Goal: Check status: Check status

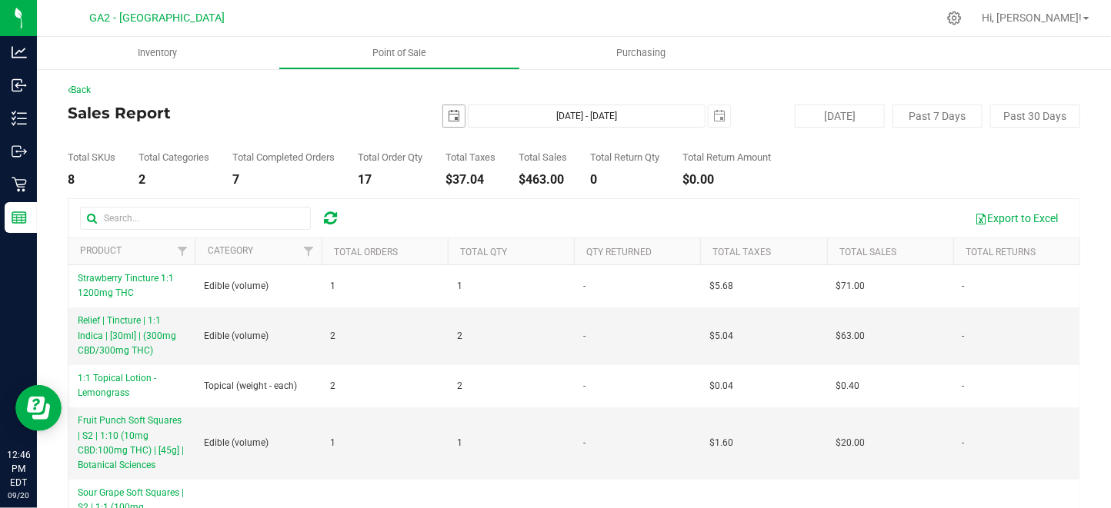
click at [455, 121] on span "select" at bounding box center [454, 116] width 12 height 12
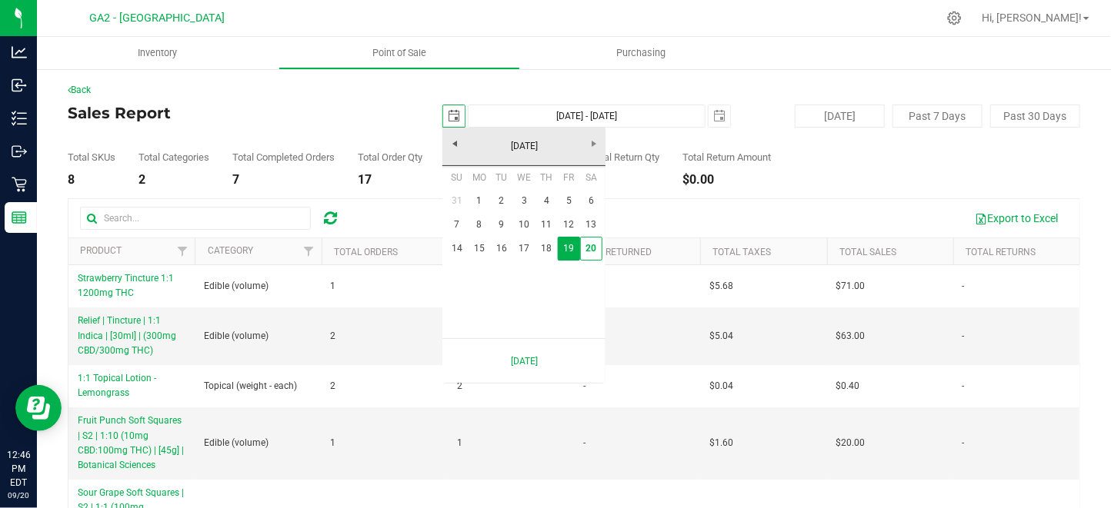
scroll to position [0, 38]
click at [590, 249] on link "20" at bounding box center [591, 249] width 22 height 24
type input "[DATE]"
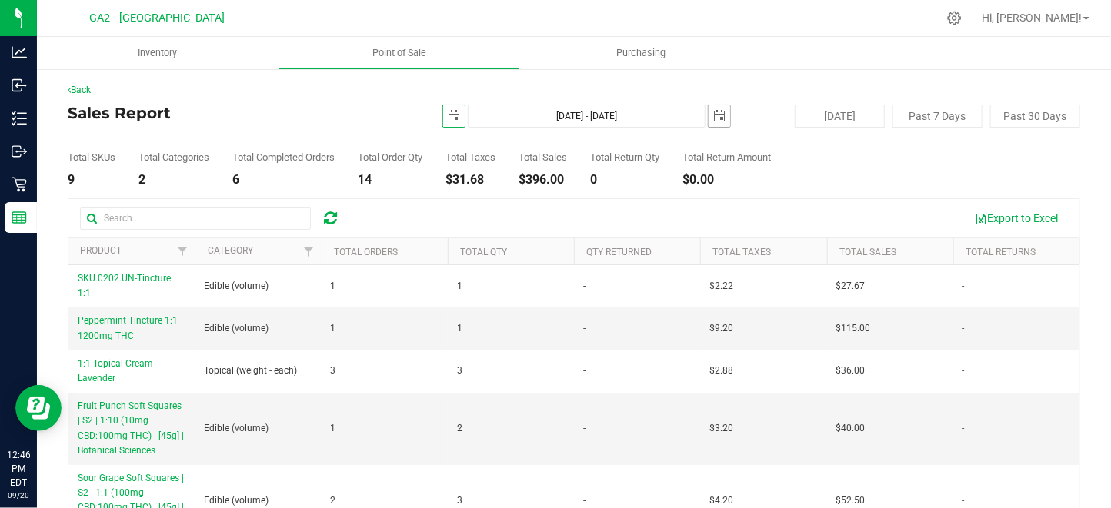
click at [725, 115] on span "select" at bounding box center [719, 116] width 12 height 12
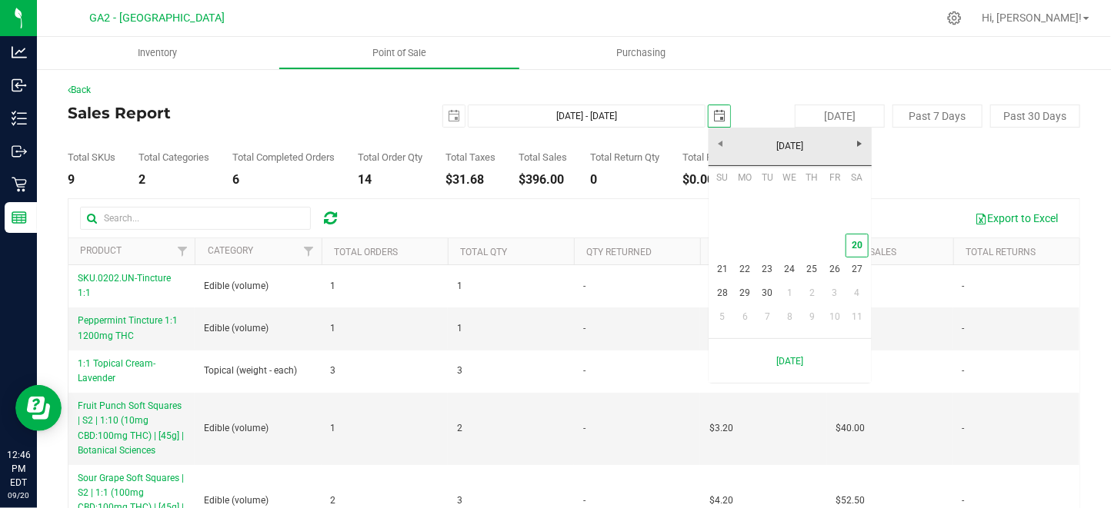
scroll to position [0, 0]
click at [850, 247] on link "20" at bounding box center [856, 246] width 22 height 24
type input "[DATE] - [DATE]"
type input "[DATE]"
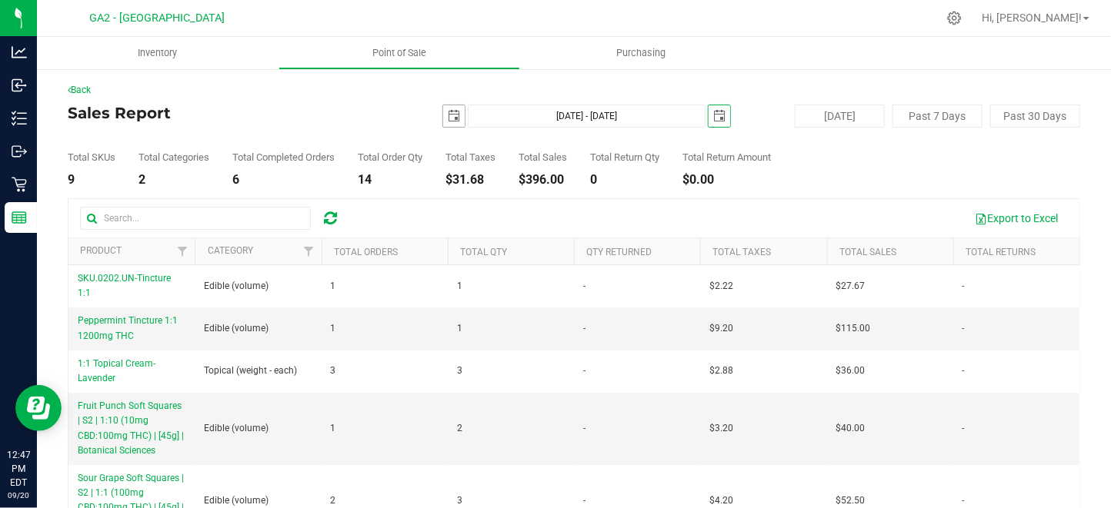
click at [448, 121] on span "select" at bounding box center [454, 116] width 12 height 12
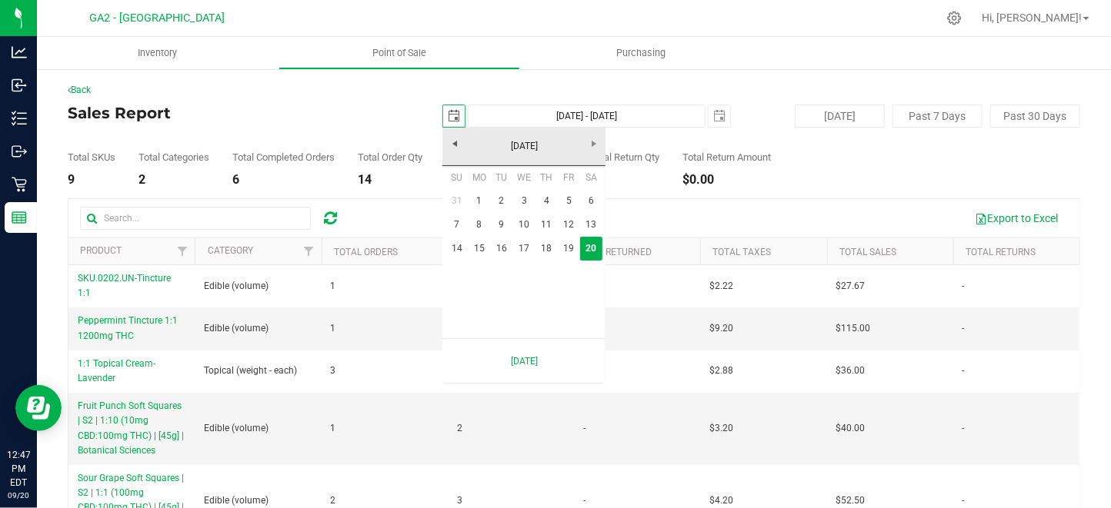
scroll to position [0, 38]
click at [572, 242] on link "19" at bounding box center [569, 249] width 22 height 24
type input "[DATE] - [DATE]"
type input "[DATE]"
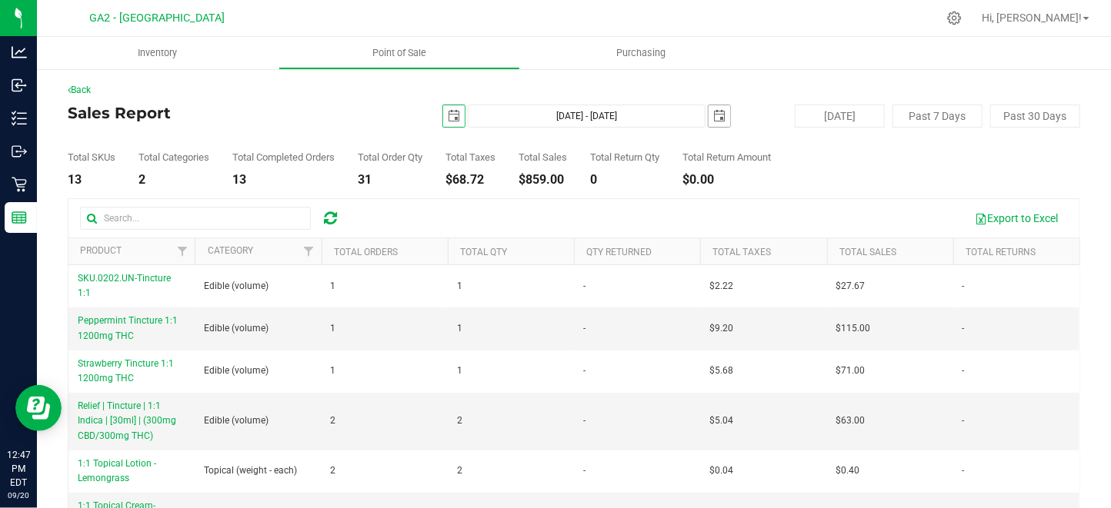
click at [722, 122] on span "select" at bounding box center [719, 116] width 12 height 12
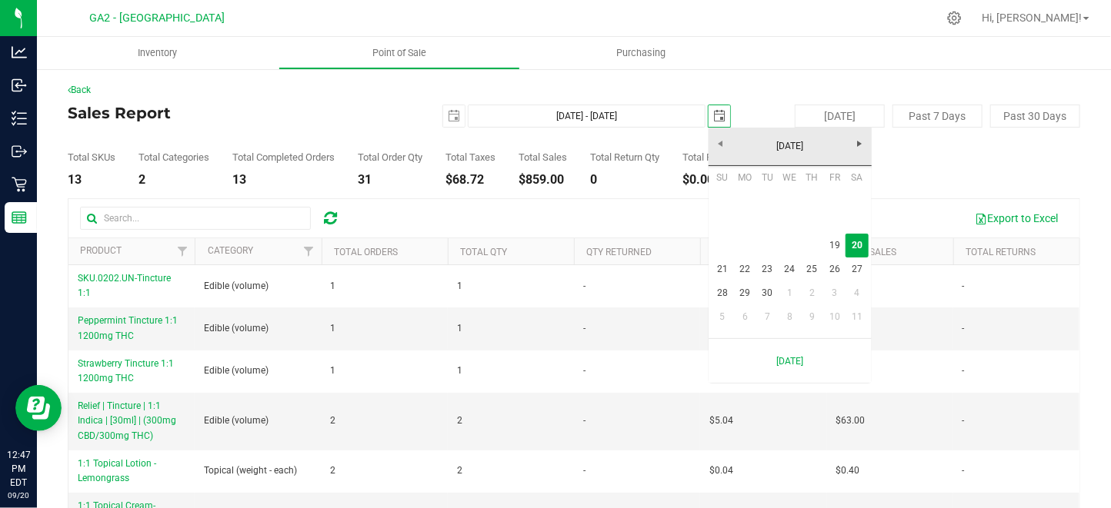
scroll to position [0, 38]
click at [840, 242] on link "19" at bounding box center [834, 246] width 22 height 24
type input "[DATE] - [DATE]"
type input "[DATE]"
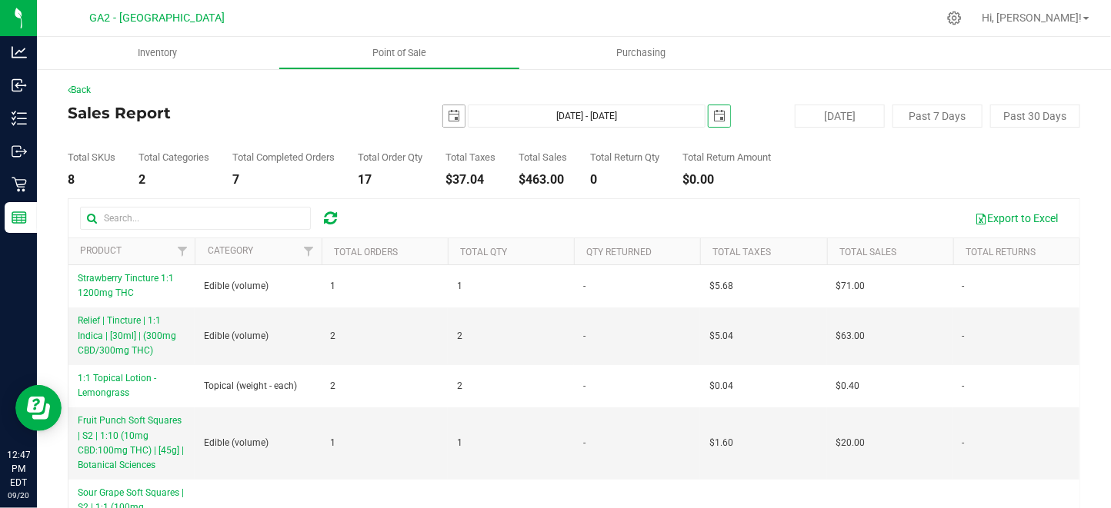
click at [452, 118] on span "select" at bounding box center [454, 116] width 12 height 12
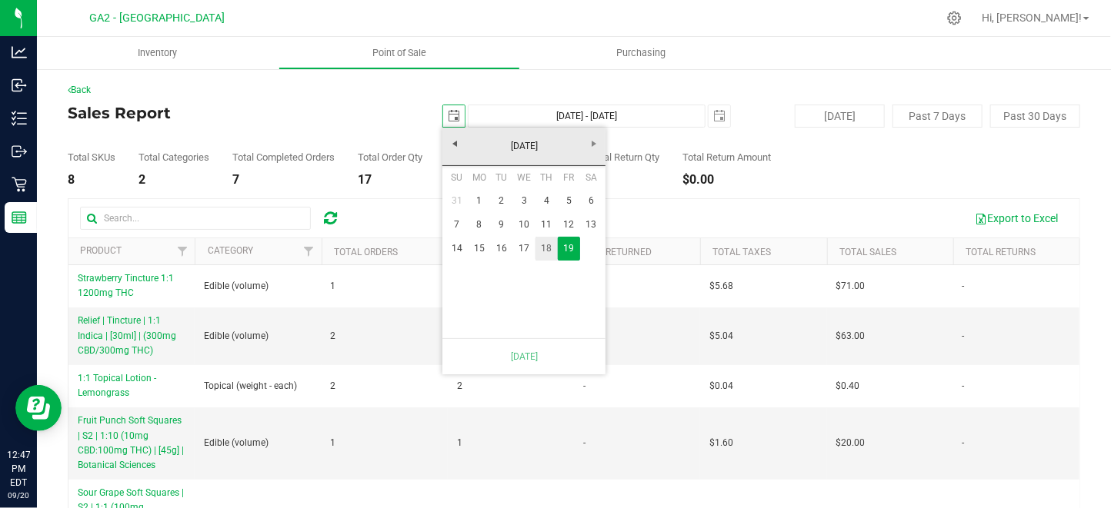
click at [548, 252] on link "18" at bounding box center [546, 249] width 22 height 24
type input "[DATE] - [DATE]"
type input "[DATE]"
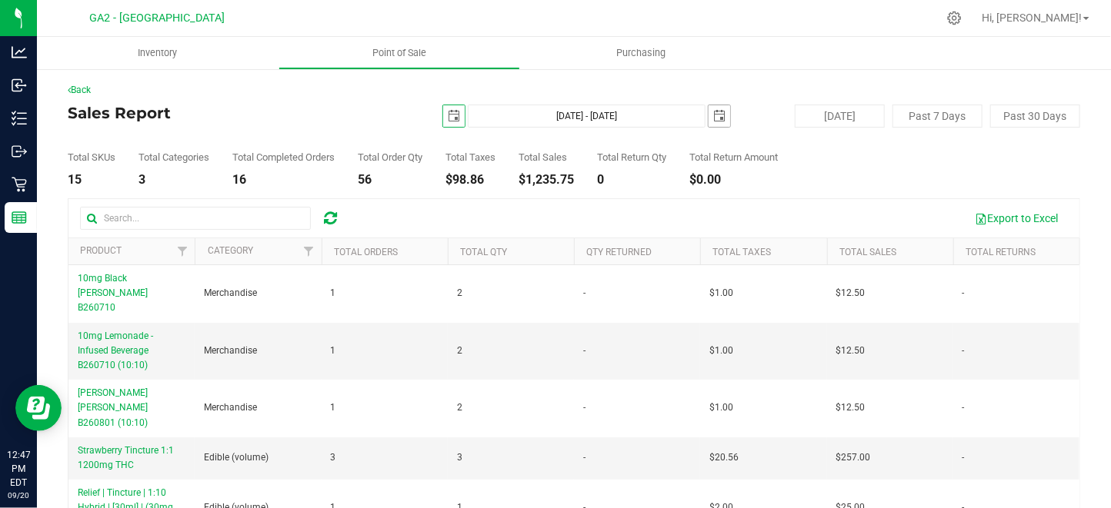
click at [718, 127] on span "[DATE]" at bounding box center [719, 116] width 23 height 23
click at [713, 124] on span "select" at bounding box center [719, 116] width 22 height 22
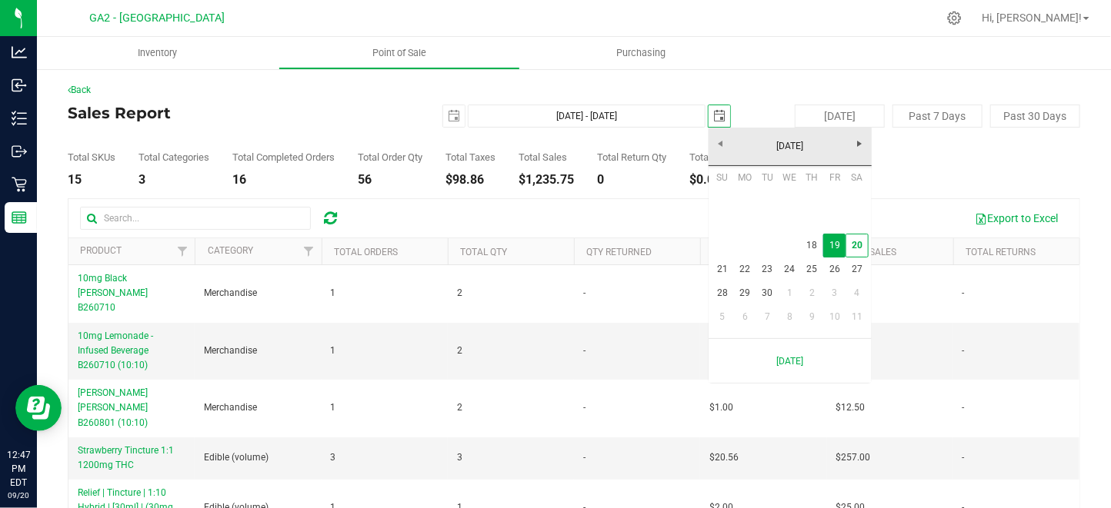
scroll to position [0, 38]
click at [809, 252] on link "18" at bounding box center [812, 246] width 22 height 24
type input "[DATE] - [DATE]"
type input "[DATE]"
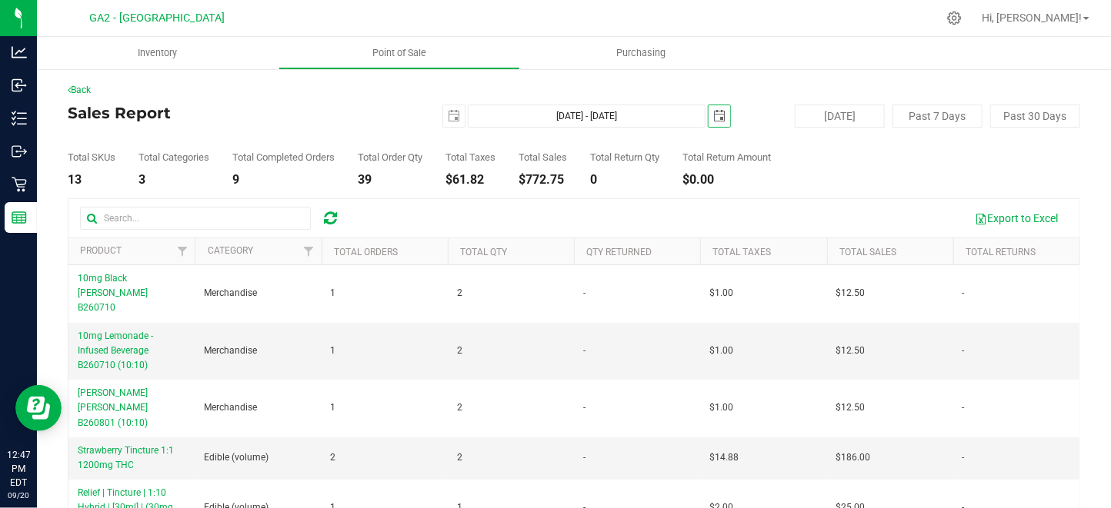
click at [722, 117] on span "select" at bounding box center [719, 116] width 12 height 12
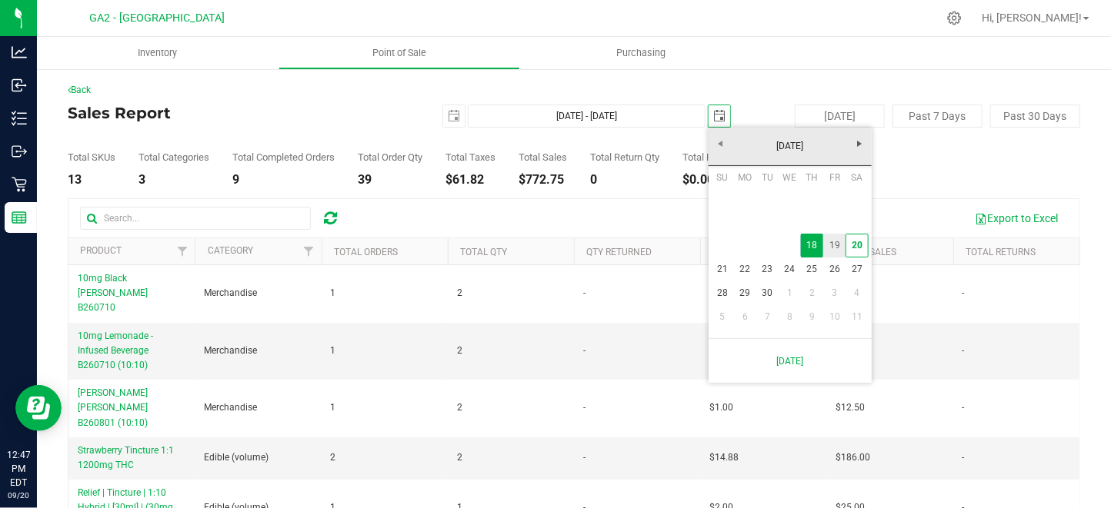
click at [837, 242] on link "19" at bounding box center [834, 246] width 22 height 24
type input "[DATE] - [DATE]"
type input "[DATE]"
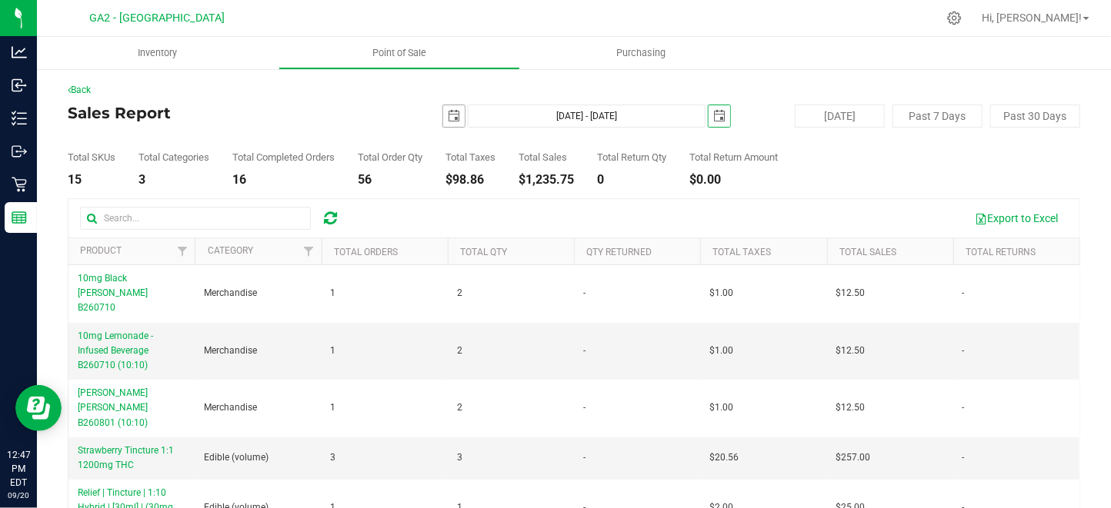
click at [451, 115] on span "select" at bounding box center [454, 116] width 12 height 12
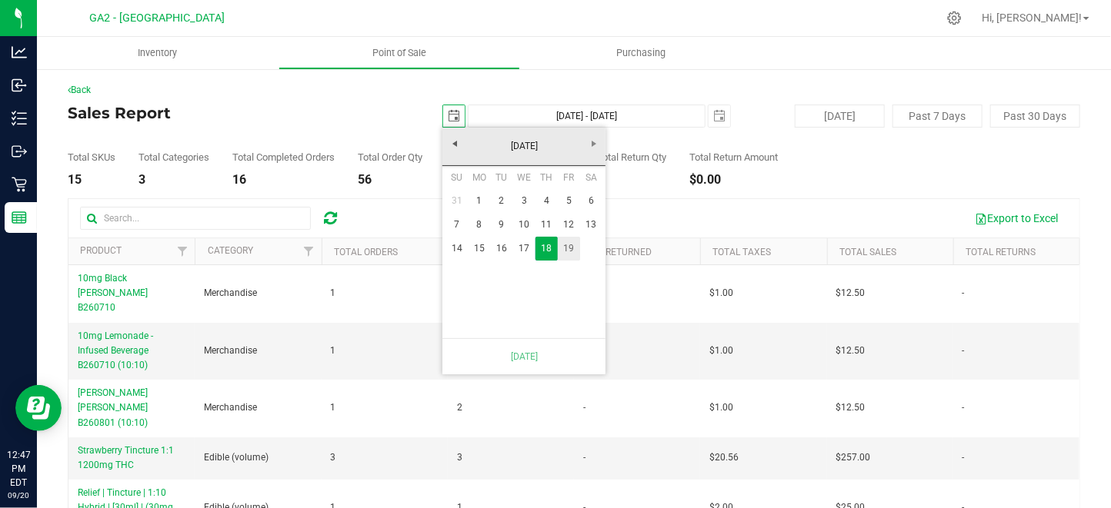
click at [575, 250] on link "19" at bounding box center [569, 249] width 22 height 24
type input "[DATE] - [DATE]"
type input "[DATE]"
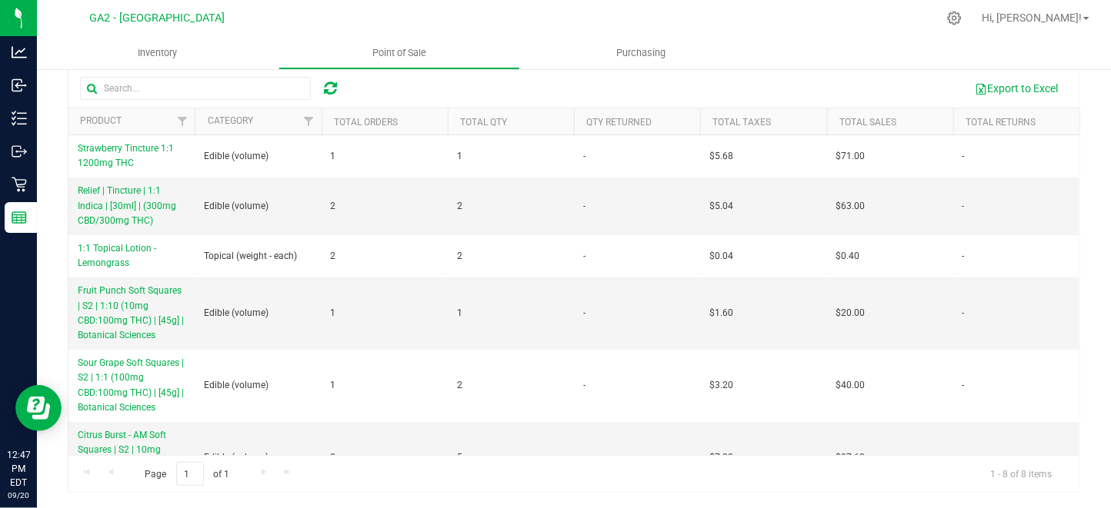
scroll to position [0, 0]
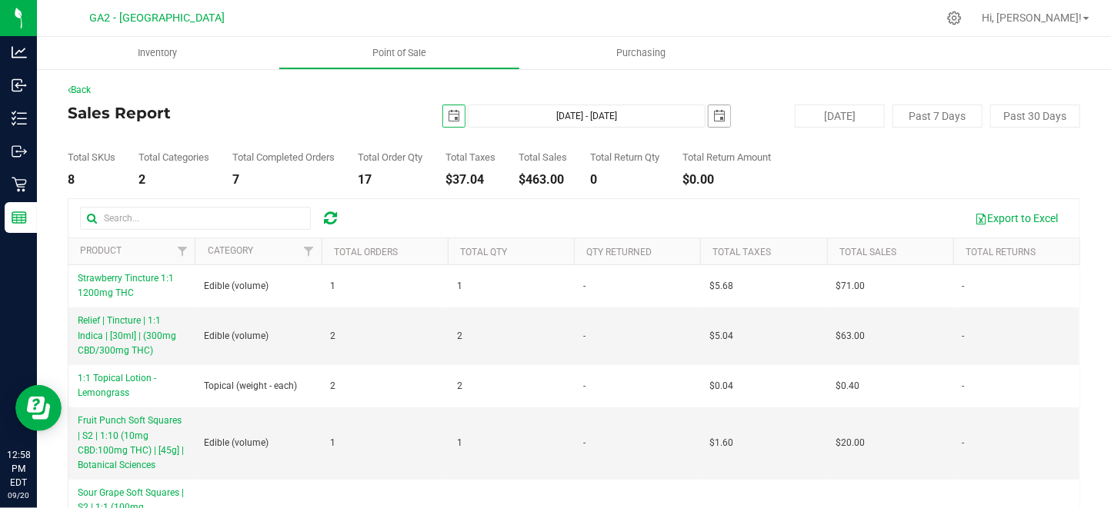
click at [722, 118] on span "select" at bounding box center [719, 116] width 12 height 12
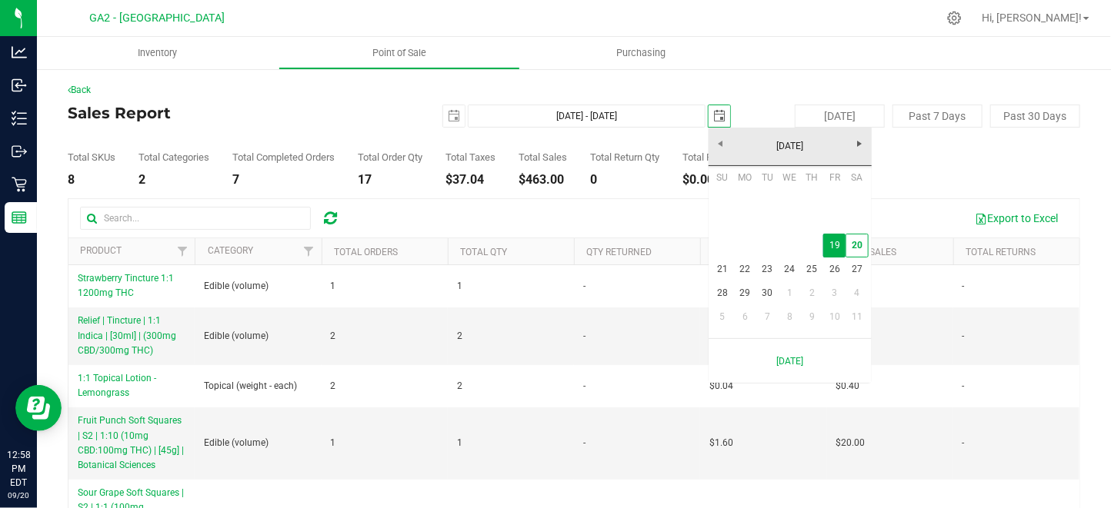
scroll to position [0, 38]
click at [856, 248] on link "20" at bounding box center [856, 246] width 22 height 24
type input "[DATE] - [DATE]"
type input "[DATE]"
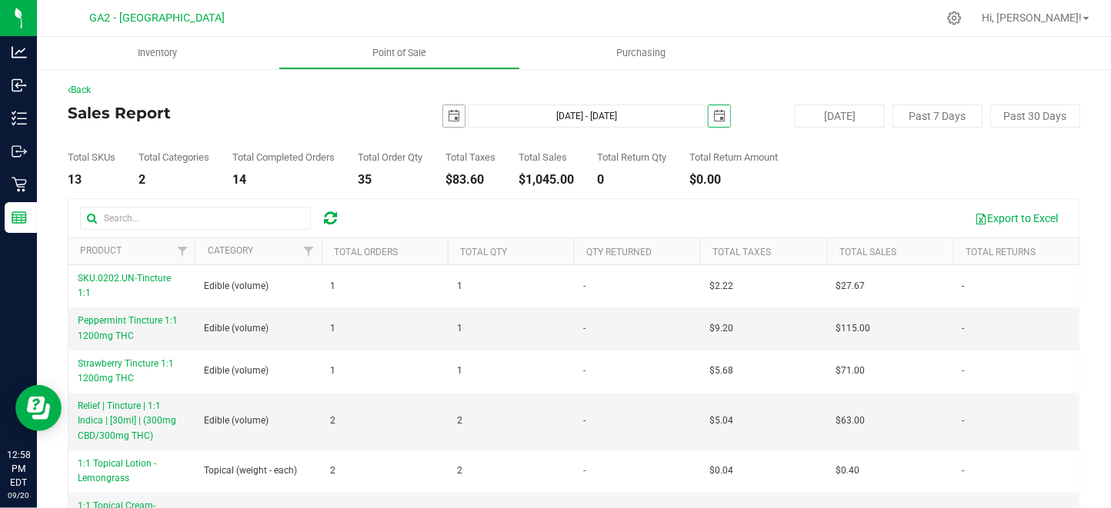
click at [458, 124] on span "select" at bounding box center [454, 116] width 22 height 22
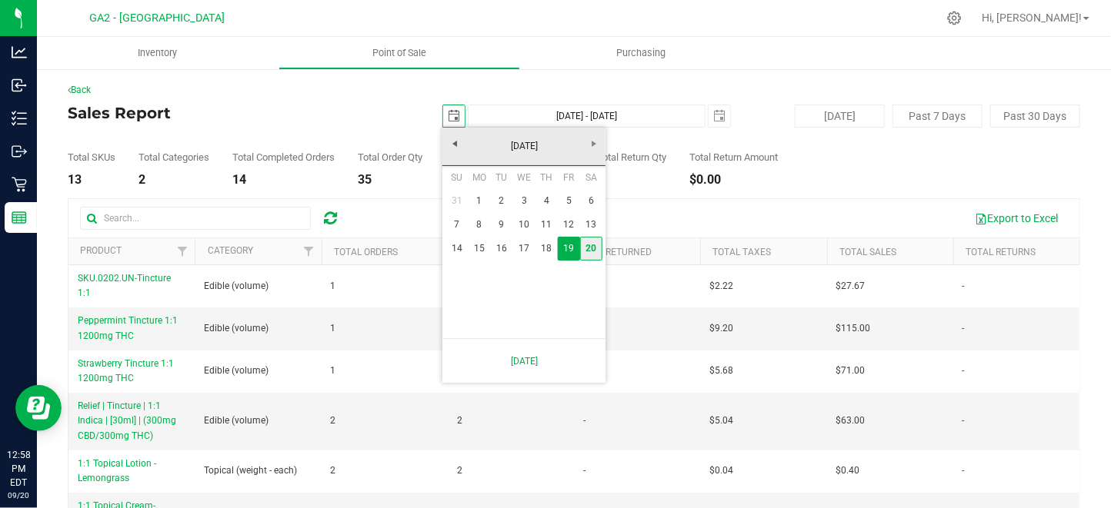
click at [601, 244] on link "20" at bounding box center [591, 249] width 22 height 24
type input "[DATE] - [DATE]"
type input "[DATE]"
